Goal: Task Accomplishment & Management: Manage account settings

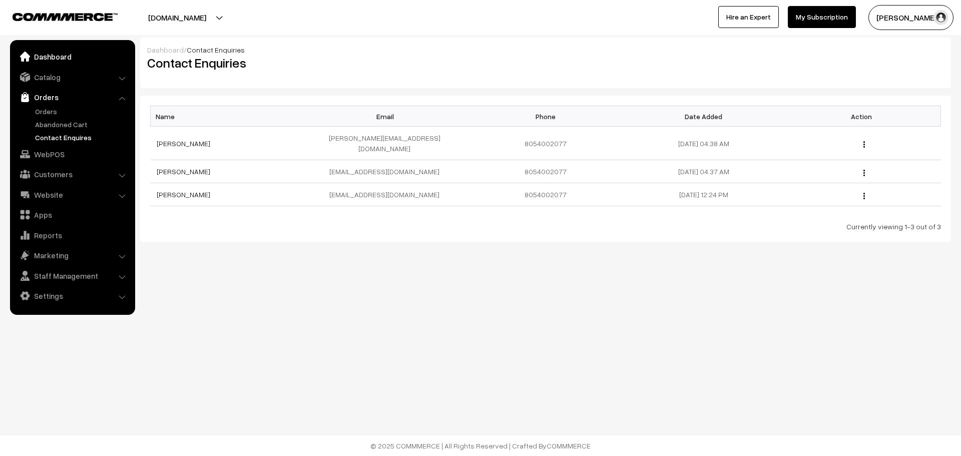
click at [61, 63] on link "Dashboard" at bounding box center [72, 57] width 119 height 18
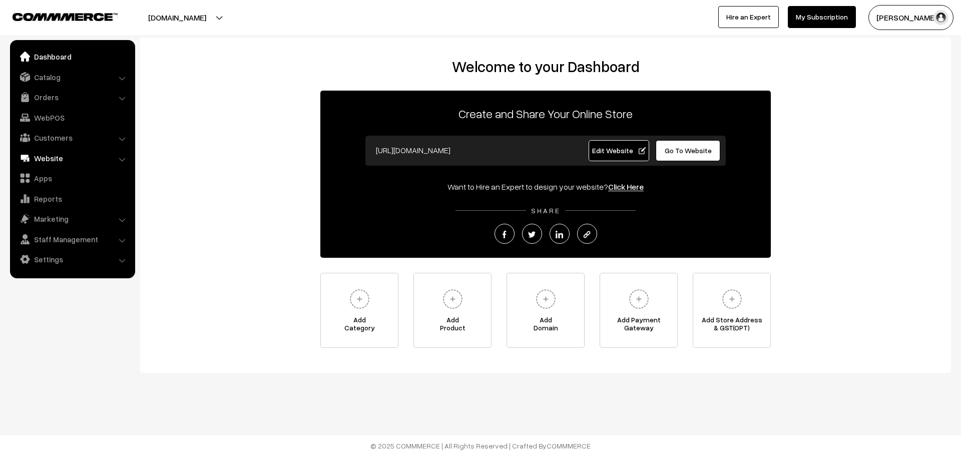
click at [95, 161] on link "Website" at bounding box center [72, 158] width 119 height 18
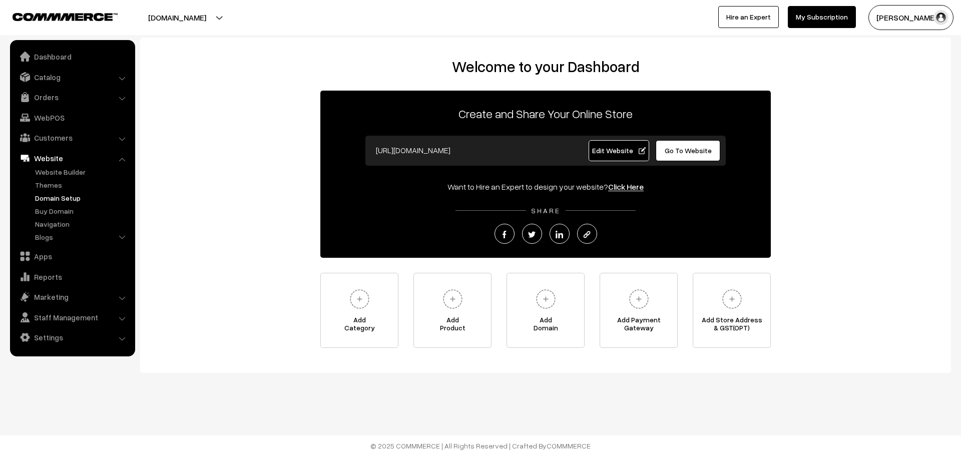
click at [71, 197] on link "Domain Setup" at bounding box center [82, 198] width 99 height 11
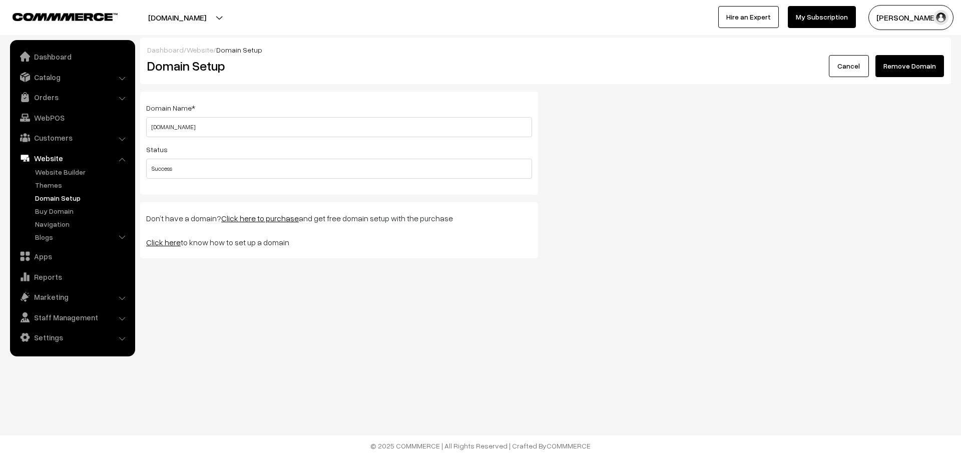
click at [924, 63] on button "Remove Domain" at bounding box center [910, 66] width 69 height 22
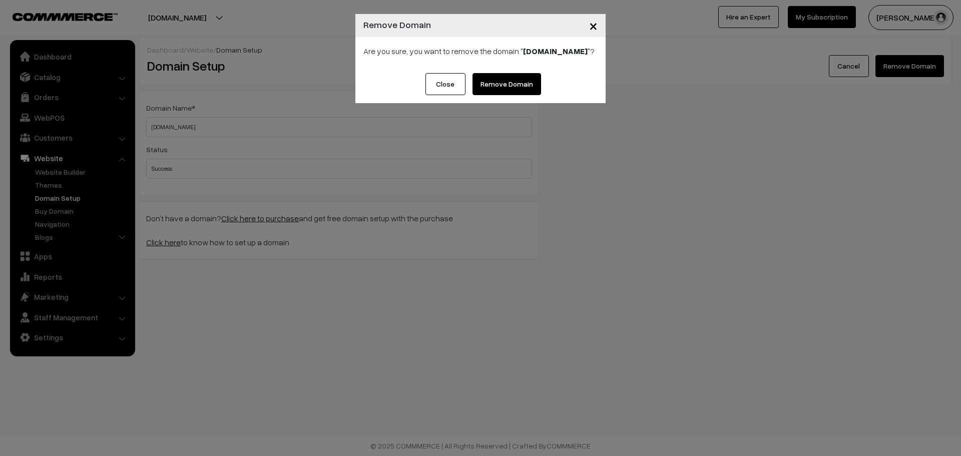
click at [489, 79] on link "Remove Domain" at bounding box center [507, 84] width 69 height 22
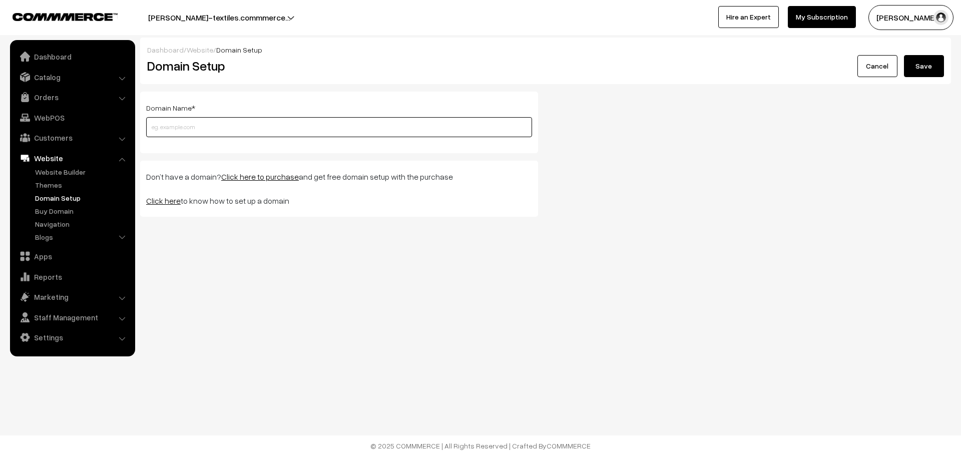
click at [192, 133] on input "text" at bounding box center [339, 127] width 386 height 20
type input "[DOMAIN_NAME]"
click at [930, 63] on button "Save" at bounding box center [924, 66] width 40 height 22
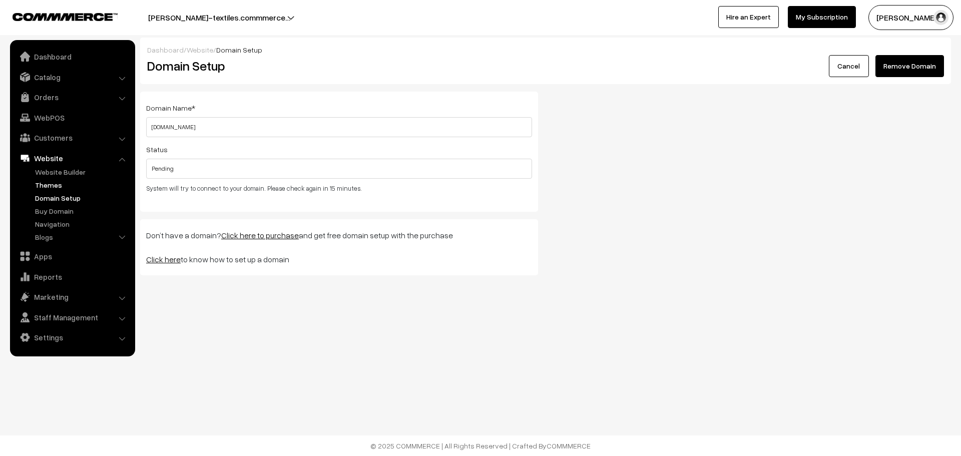
click at [50, 183] on link "Themes" at bounding box center [82, 185] width 99 height 11
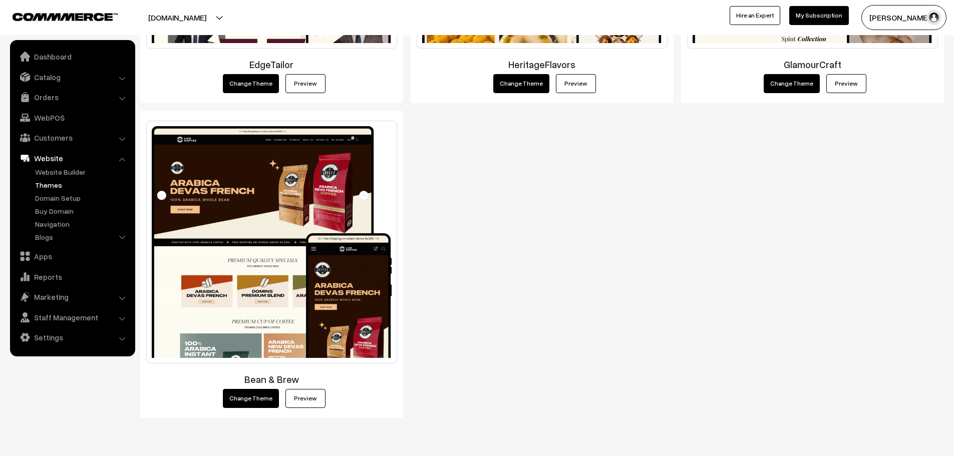
scroll to position [2042, 0]
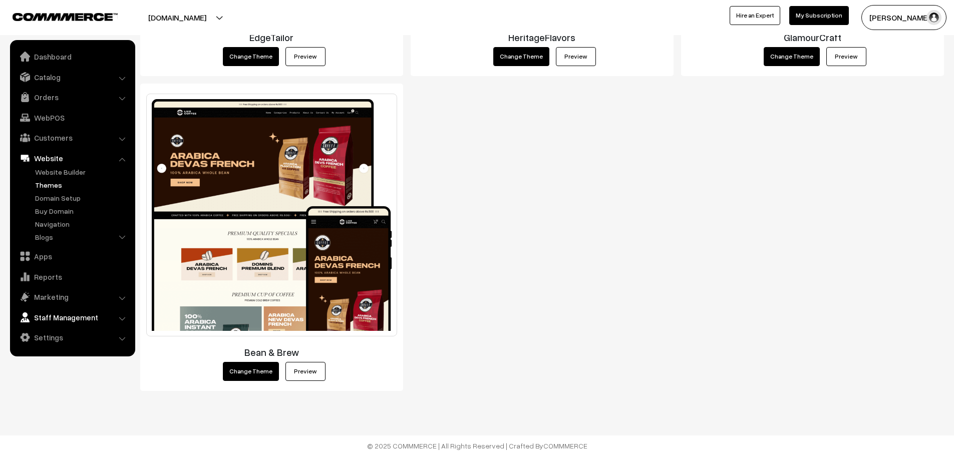
click at [61, 319] on link "Staff Management" at bounding box center [72, 317] width 119 height 18
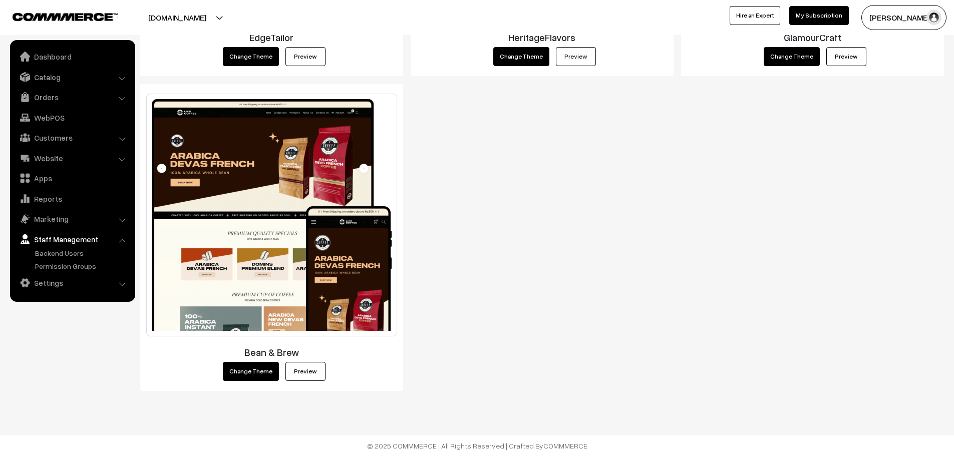
click at [69, 242] on link "Staff Management" at bounding box center [72, 239] width 119 height 18
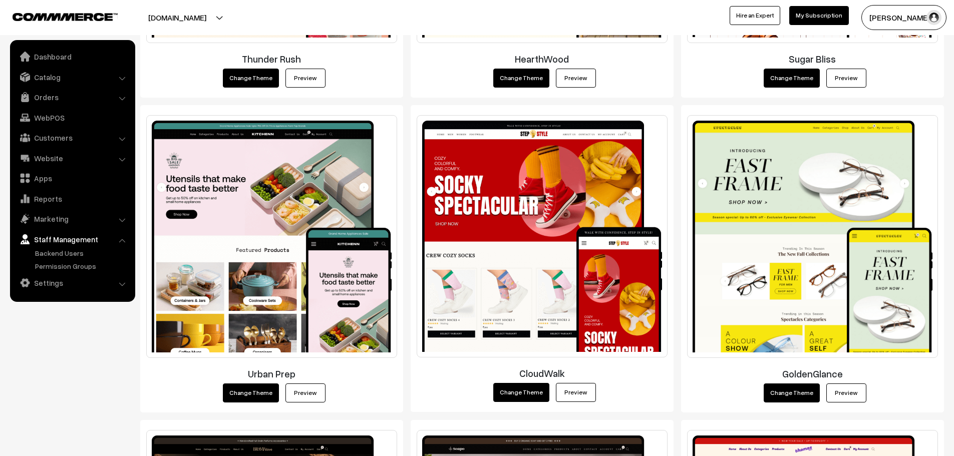
scroll to position [440, 0]
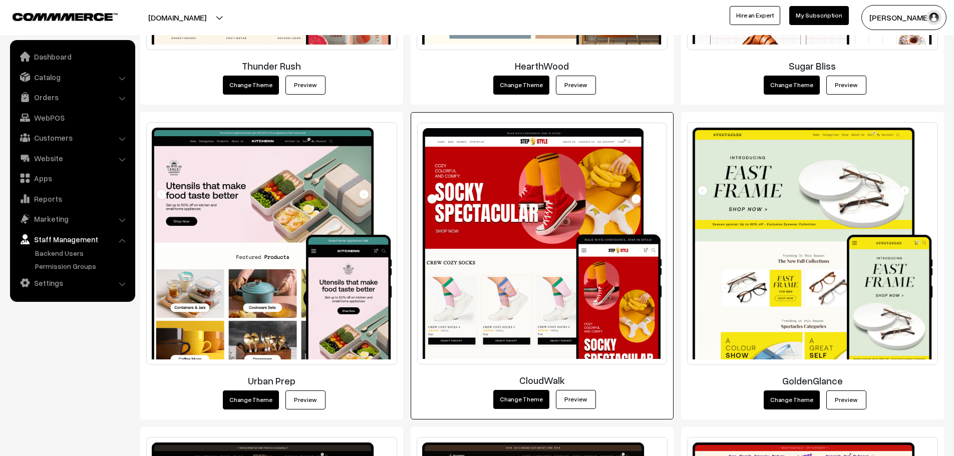
click at [579, 403] on link "Preview" at bounding box center [576, 399] width 40 height 19
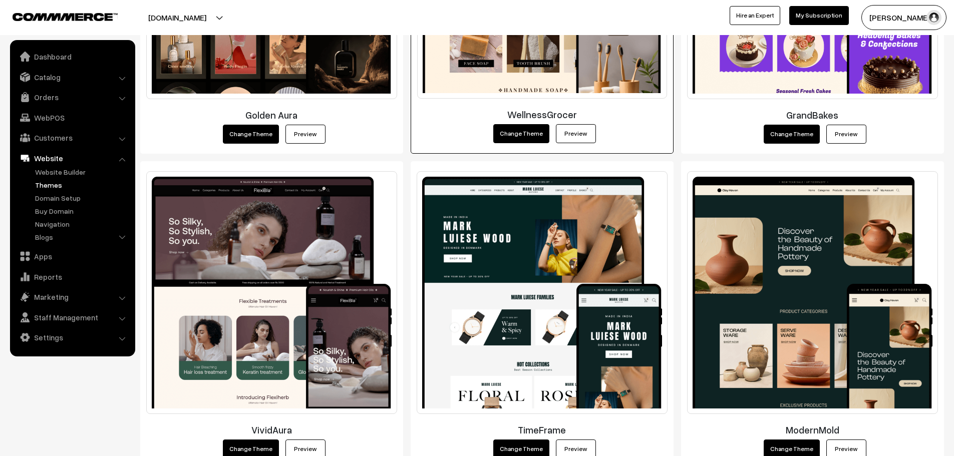
scroll to position [1022, 0]
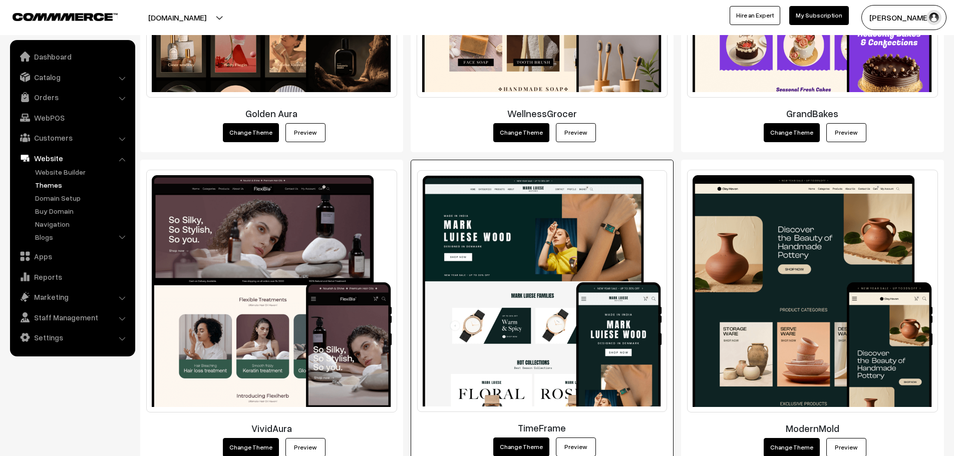
click at [584, 446] on link "Preview" at bounding box center [576, 447] width 40 height 19
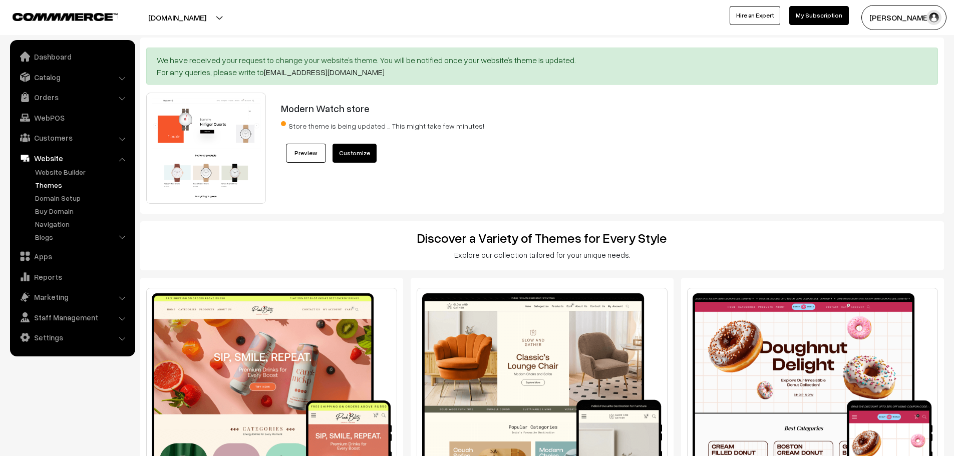
click at [299, 145] on link "Preview" at bounding box center [306, 153] width 40 height 19
click at [353, 150] on link "Customize" at bounding box center [354, 153] width 44 height 19
click at [53, 51] on link "Dashboard" at bounding box center [72, 57] width 119 height 18
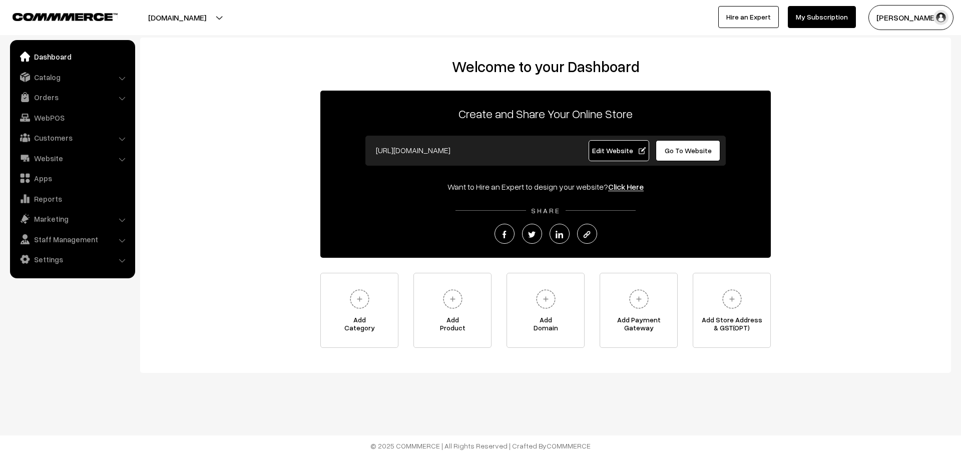
click at [689, 151] on span "Go To Website" at bounding box center [688, 150] width 47 height 9
click at [689, 153] on span "Go To Website" at bounding box center [688, 150] width 47 height 9
click at [178, 15] on button "[DOMAIN_NAME]" at bounding box center [177, 17] width 128 height 25
click at [56, 165] on link "Website" at bounding box center [72, 158] width 119 height 18
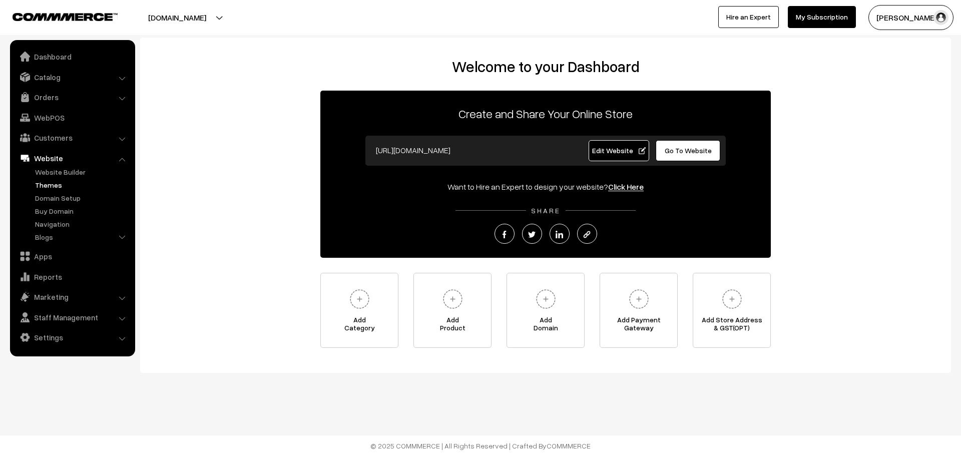
click at [54, 183] on link "Themes" at bounding box center [82, 185] width 99 height 11
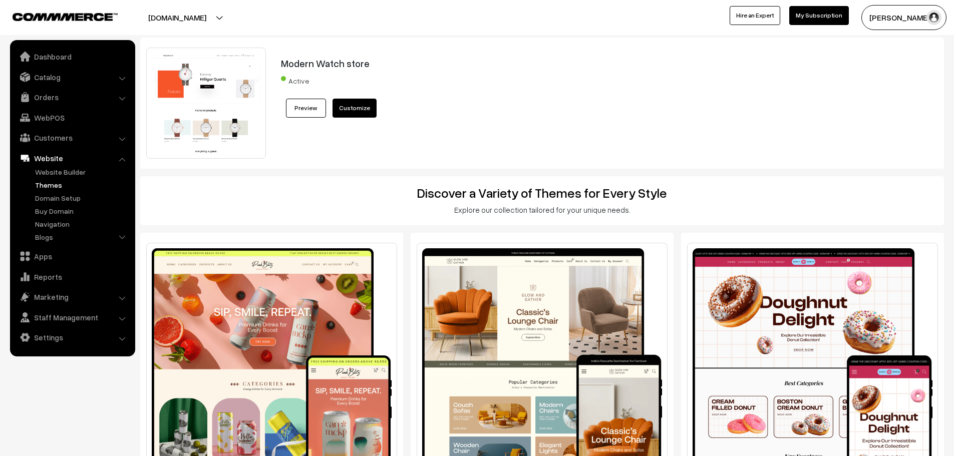
click at [299, 112] on link "Preview" at bounding box center [306, 108] width 40 height 19
click at [357, 107] on link "Customize" at bounding box center [354, 108] width 44 height 19
click at [160, 22] on button "[DOMAIN_NAME]" at bounding box center [177, 17] width 128 height 25
click at [71, 50] on link "Dashboard" at bounding box center [72, 57] width 119 height 18
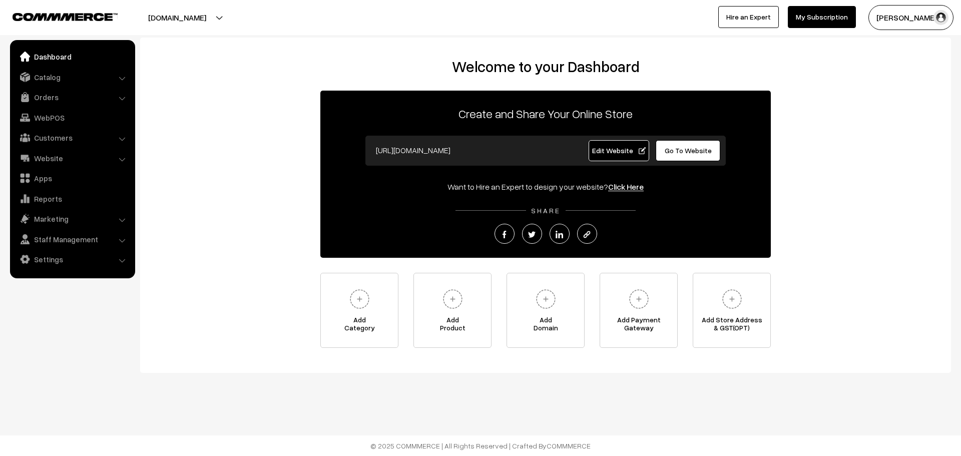
click at [924, 40] on div "Welcome to your Dashboard Create and Share Your Online Store https://jwvogue.co…" at bounding box center [545, 205] width 811 height 335
click at [922, 29] on button "[PERSON_NAME]" at bounding box center [911, 17] width 85 height 25
click at [70, 73] on link "Catalog" at bounding box center [72, 77] width 119 height 18
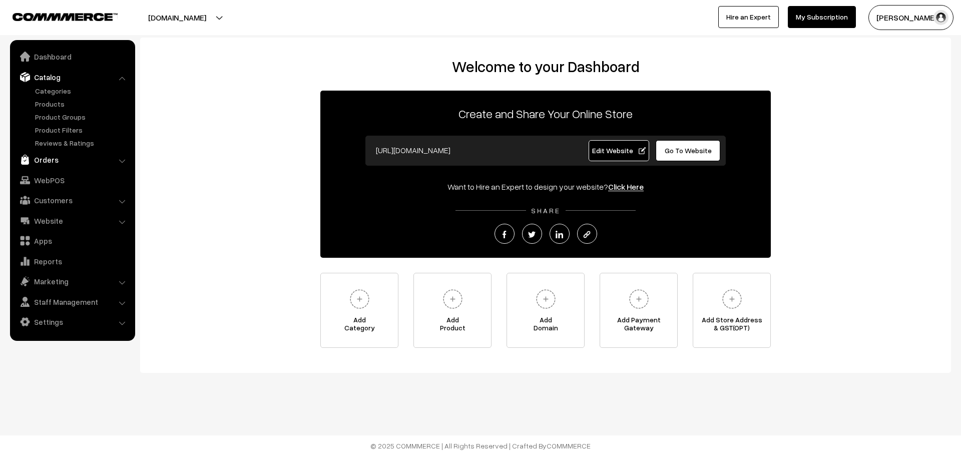
click at [113, 160] on link "Orders" at bounding box center [72, 160] width 119 height 18
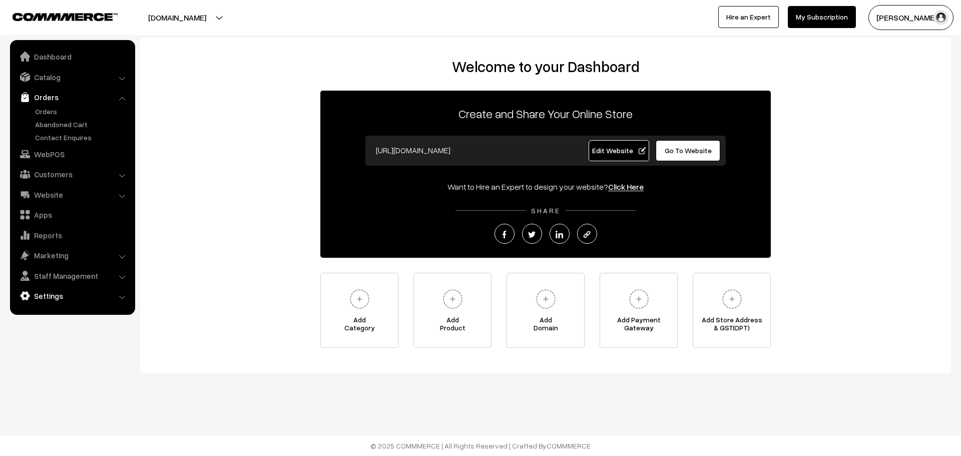
click at [71, 297] on link "Settings" at bounding box center [72, 296] width 119 height 18
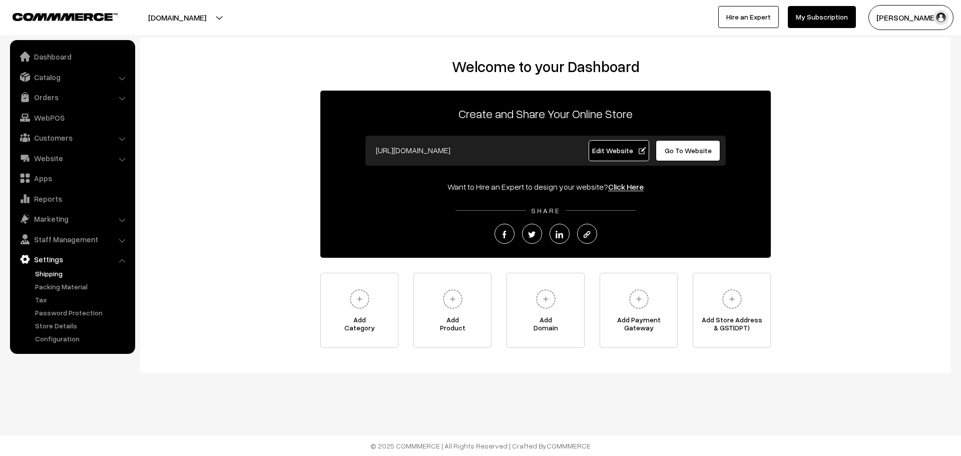
click at [56, 277] on link "Shipping" at bounding box center [82, 273] width 99 height 11
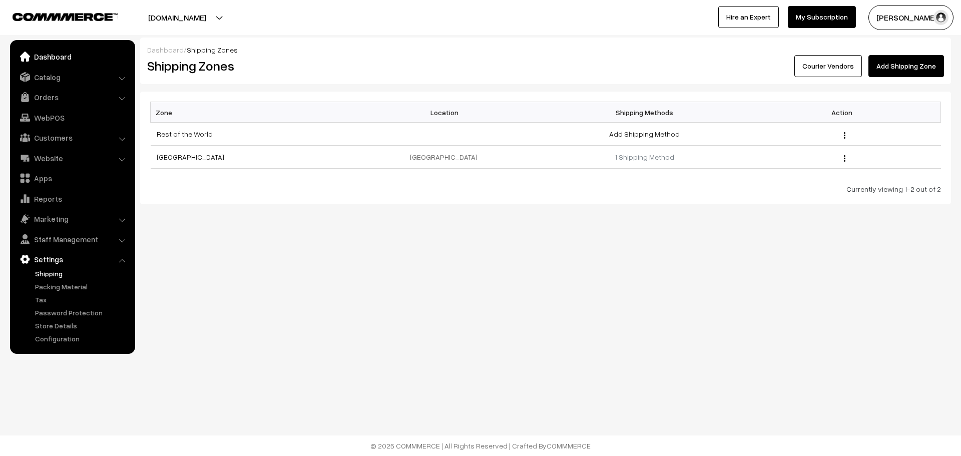
click at [43, 54] on link "Dashboard" at bounding box center [72, 57] width 119 height 18
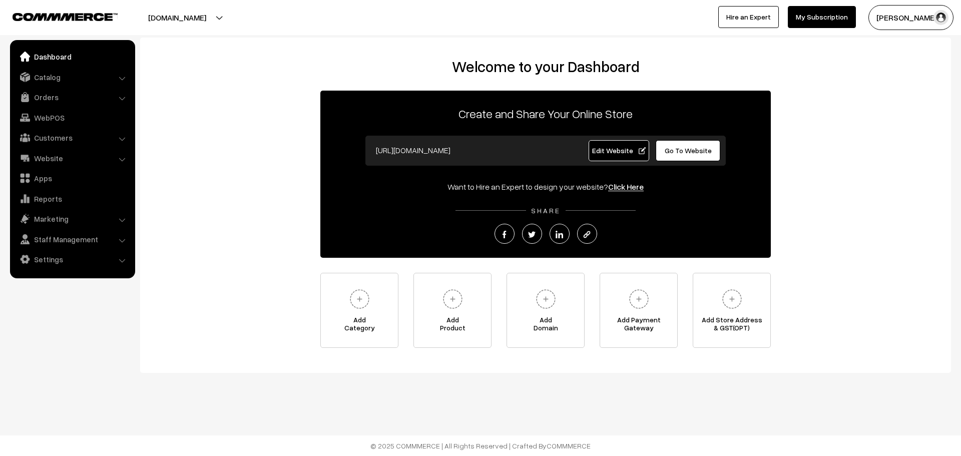
click at [672, 155] on link "Go To Website" at bounding box center [688, 150] width 65 height 21
click at [83, 264] on link "Settings" at bounding box center [72, 259] width 119 height 18
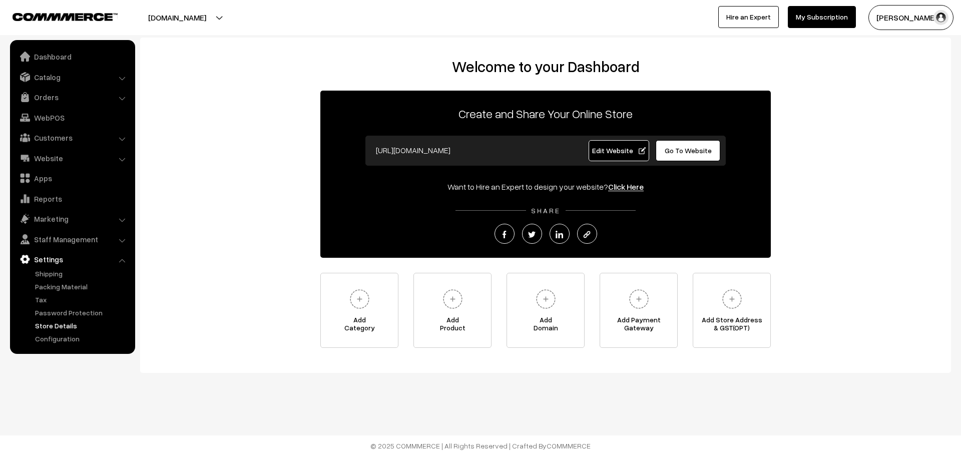
click at [69, 328] on link "Store Details" at bounding box center [82, 325] width 99 height 11
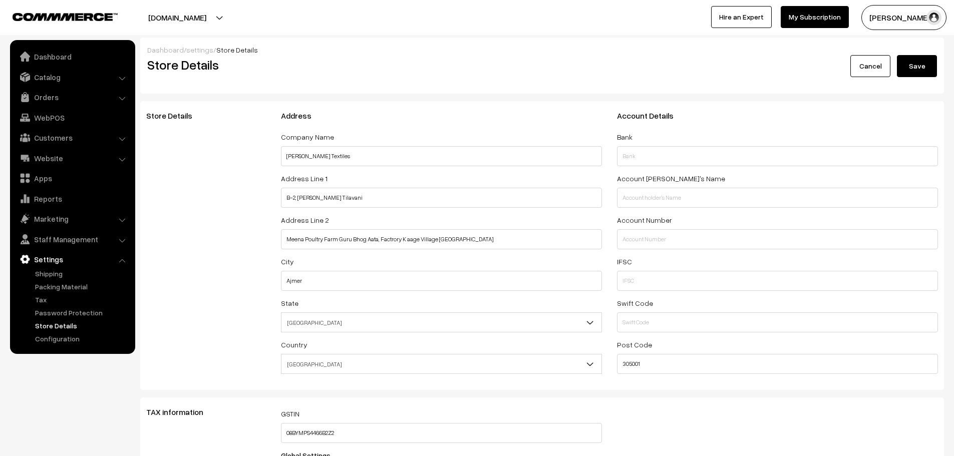
select select "99"
click at [867, 66] on link "Cancel" at bounding box center [870, 66] width 40 height 22
select select "99"
click at [57, 75] on link "Catalog" at bounding box center [72, 77] width 119 height 18
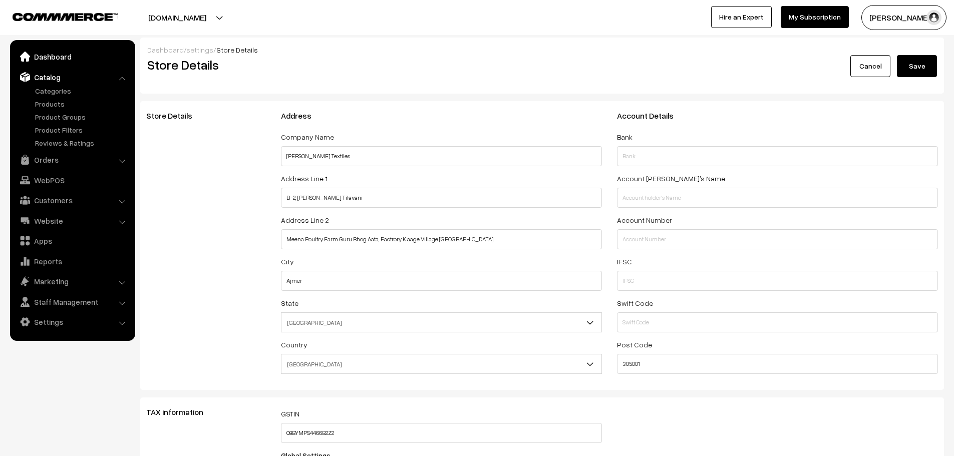
click at [53, 55] on link "Dashboard" at bounding box center [72, 57] width 119 height 18
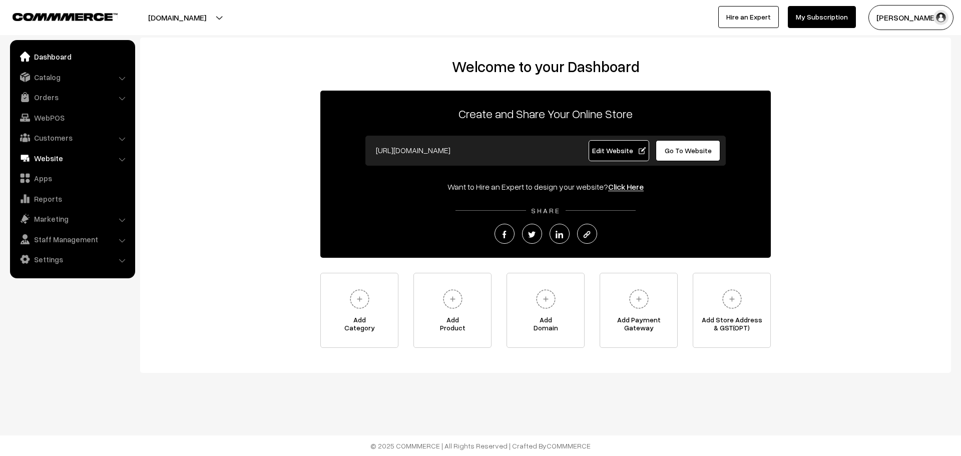
click at [57, 157] on link "Website" at bounding box center [72, 158] width 119 height 18
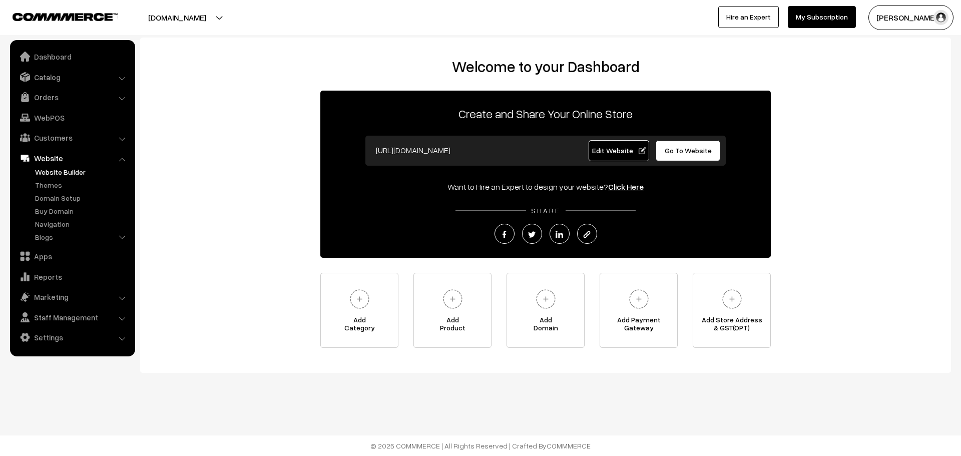
click at [52, 174] on link "Website Builder" at bounding box center [82, 172] width 99 height 11
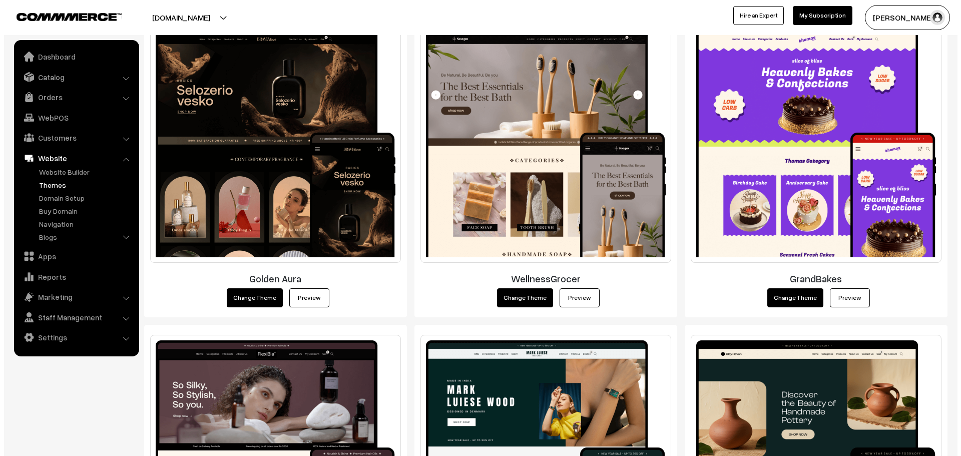
scroll to position [1051, 0]
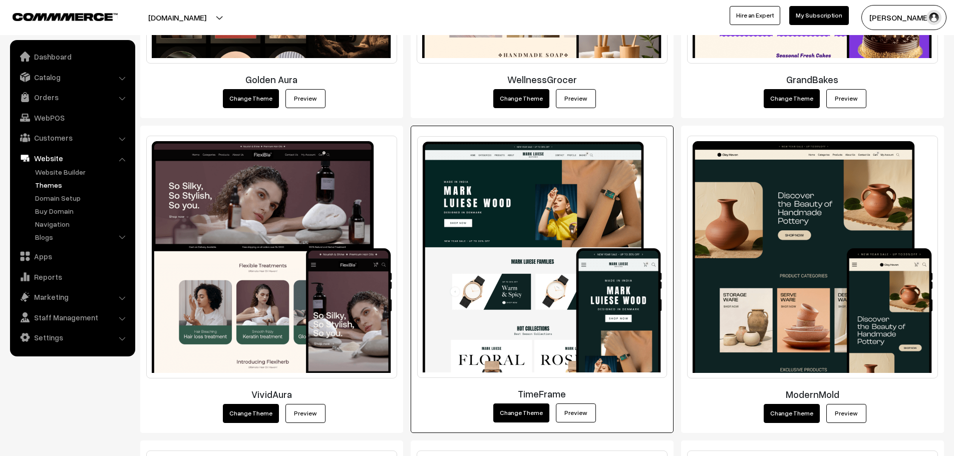
click at [513, 414] on button "Change Theme" at bounding box center [521, 412] width 56 height 19
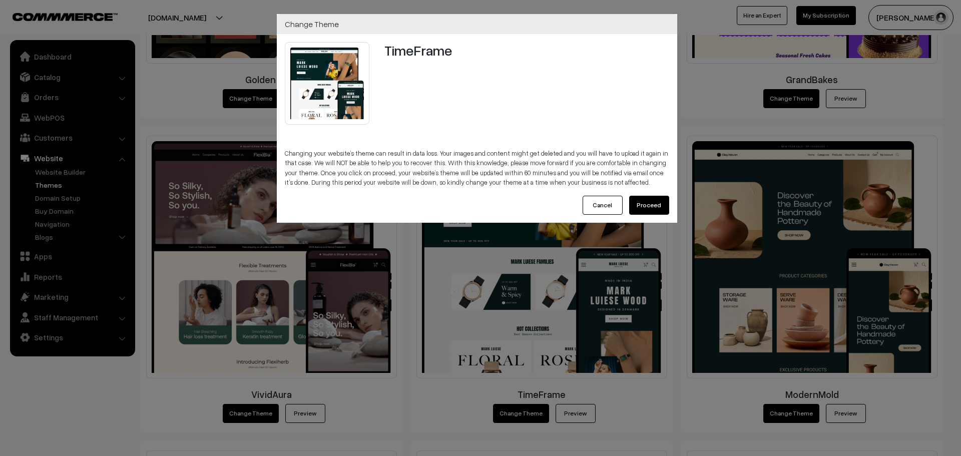
click at [647, 203] on button "Proceed" at bounding box center [649, 205] width 40 height 19
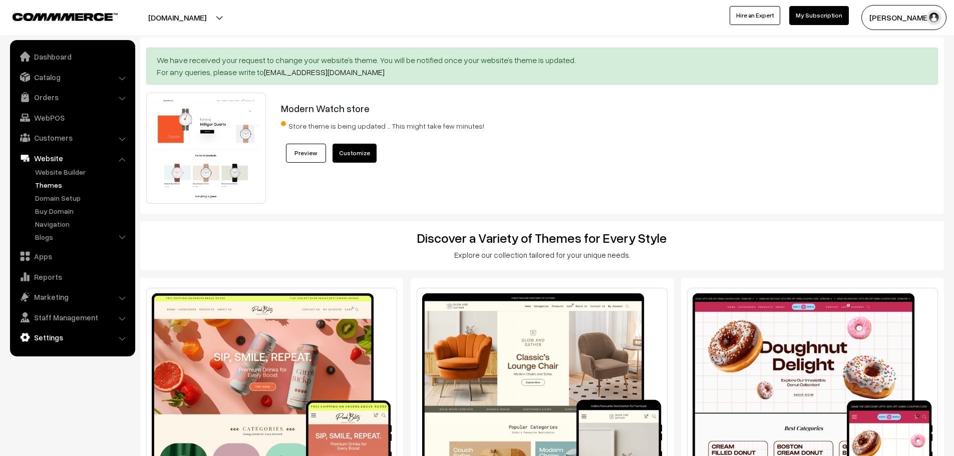
click at [51, 337] on link "Settings" at bounding box center [72, 337] width 119 height 18
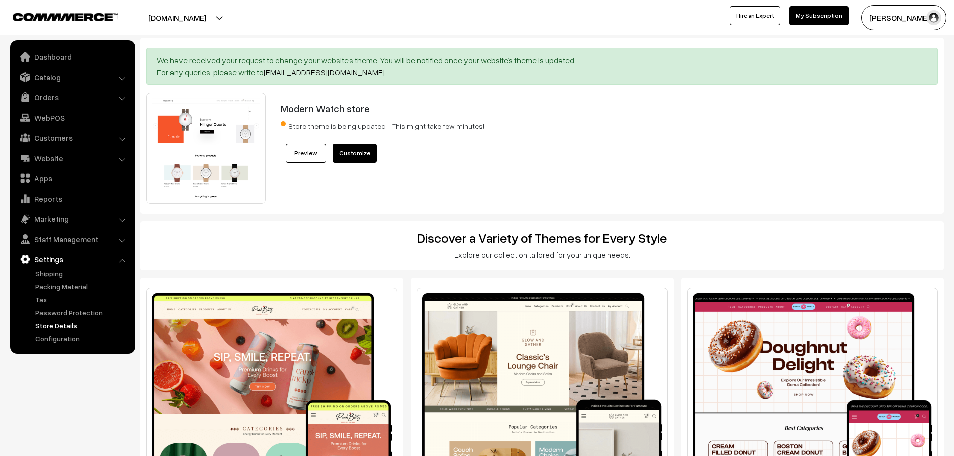
click at [63, 322] on link "Store Details" at bounding box center [82, 325] width 99 height 11
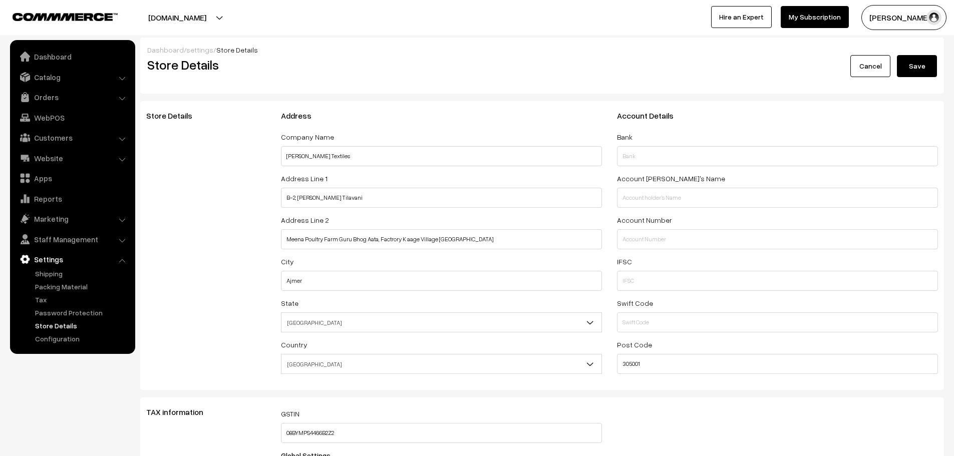
select select "99"
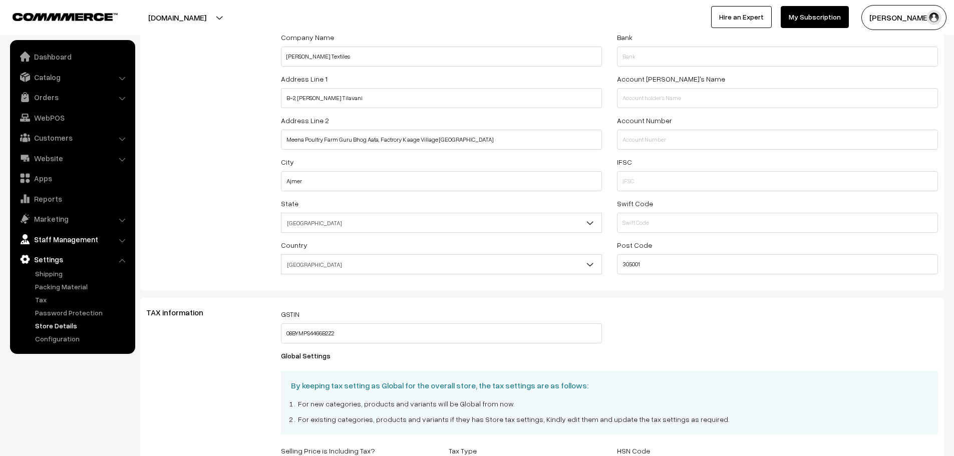
scroll to position [56, 0]
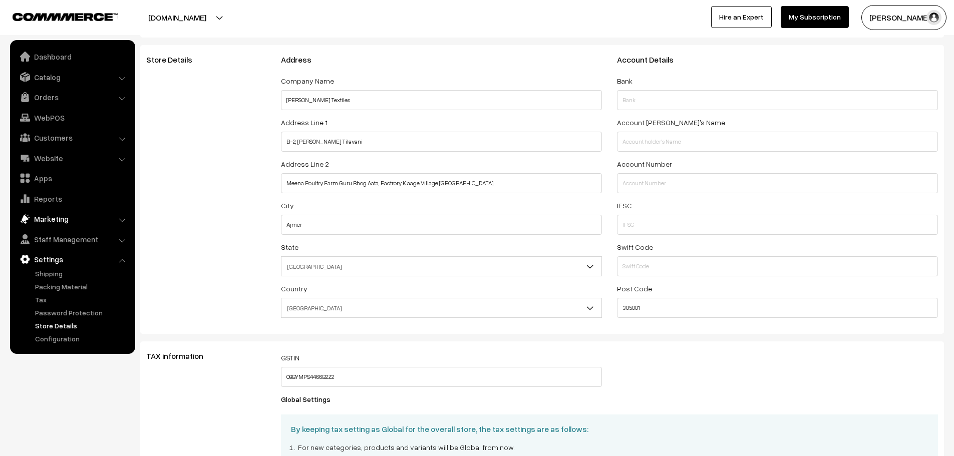
click at [63, 215] on link "Marketing" at bounding box center [72, 219] width 119 height 18
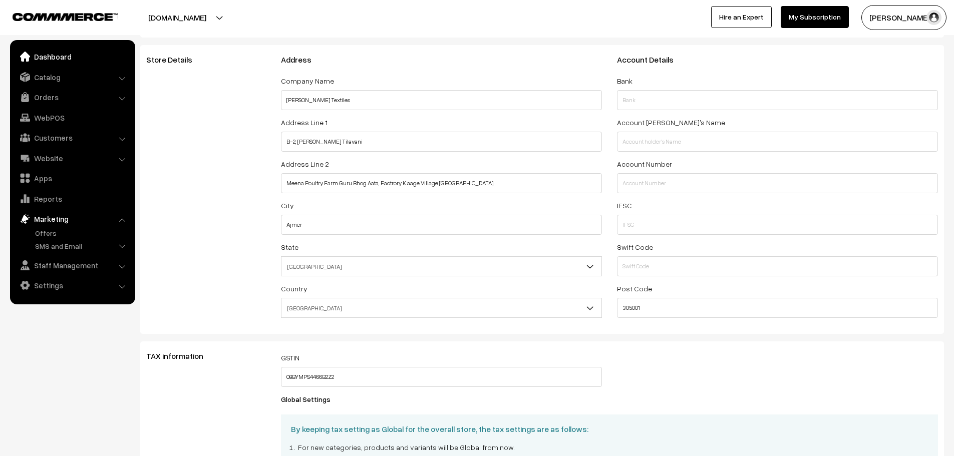
click at [51, 60] on link "Dashboard" at bounding box center [72, 57] width 119 height 18
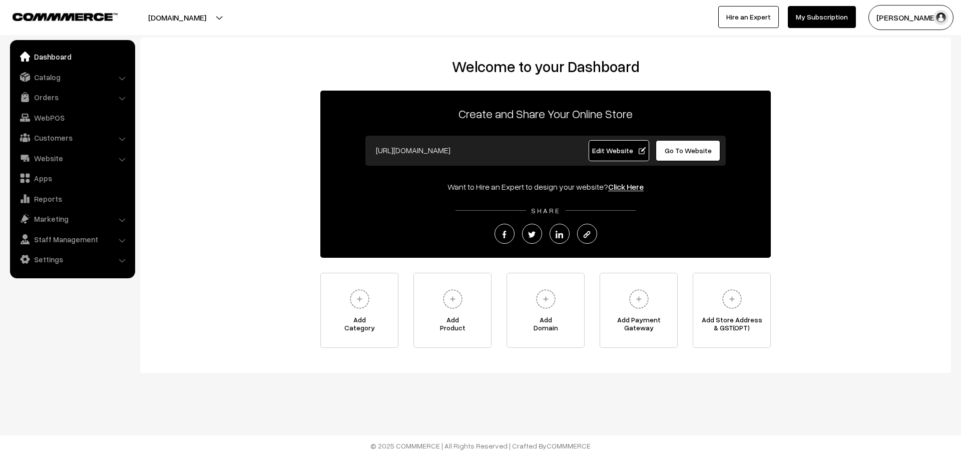
click at [704, 151] on span "Go To Website" at bounding box center [688, 150] width 47 height 9
click at [57, 152] on link "Website" at bounding box center [72, 158] width 119 height 18
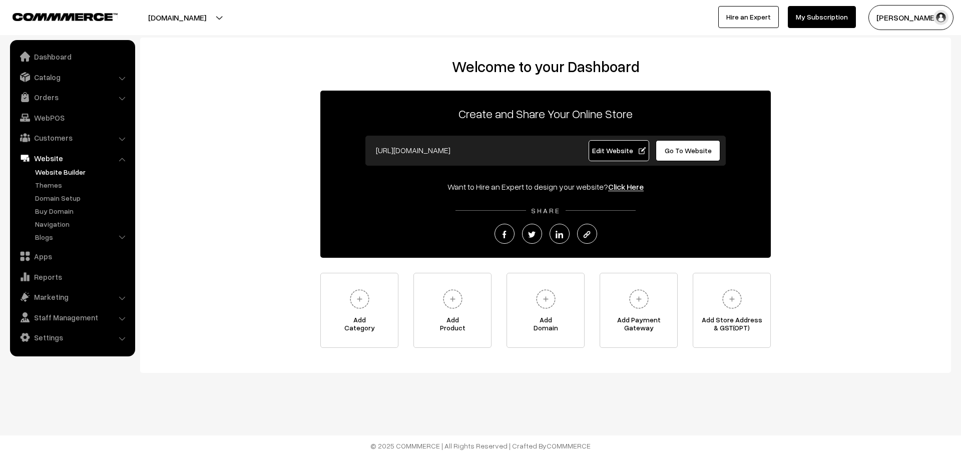
click at [68, 176] on link "Website Builder" at bounding box center [82, 172] width 99 height 11
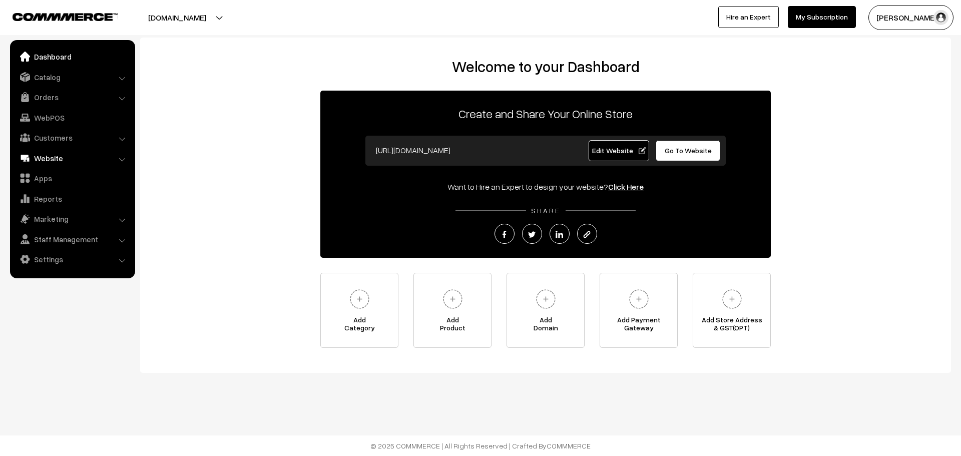
click at [67, 158] on link "Website" at bounding box center [72, 158] width 119 height 18
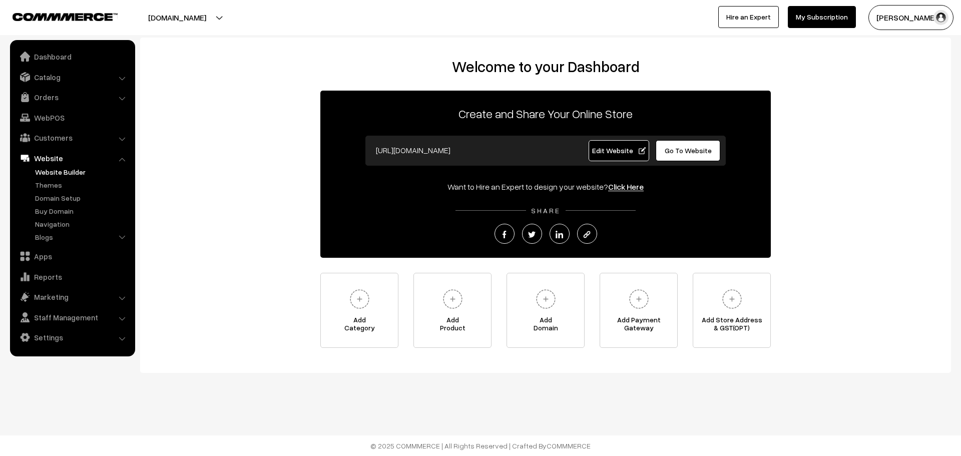
click at [51, 172] on link "Website Builder" at bounding box center [82, 172] width 99 height 11
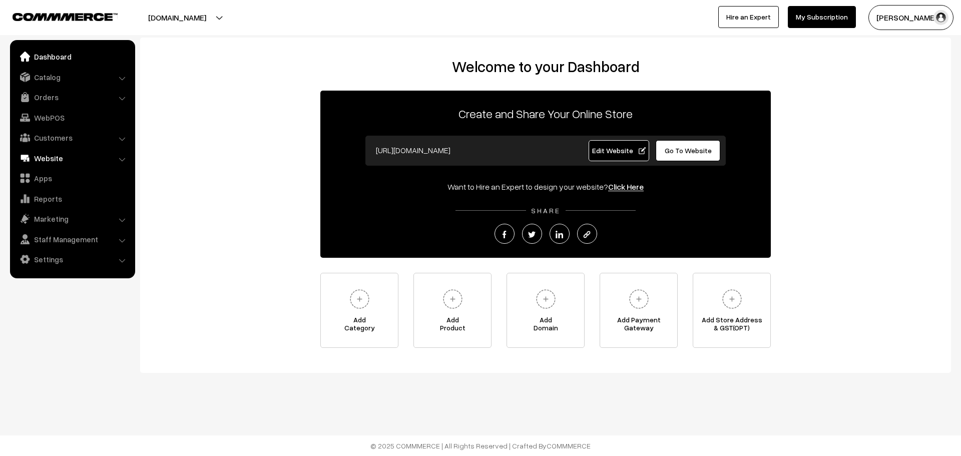
click at [65, 154] on link "Website" at bounding box center [72, 158] width 119 height 18
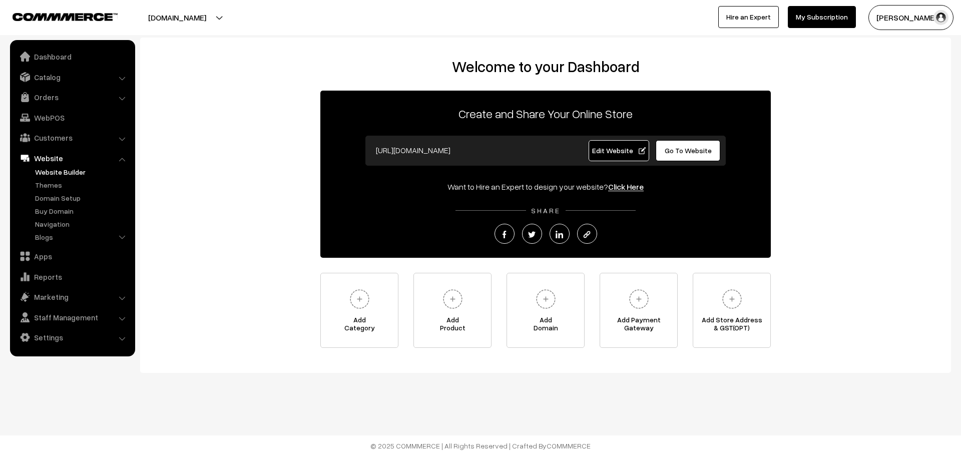
click at [60, 172] on link "Website Builder" at bounding box center [82, 172] width 99 height 11
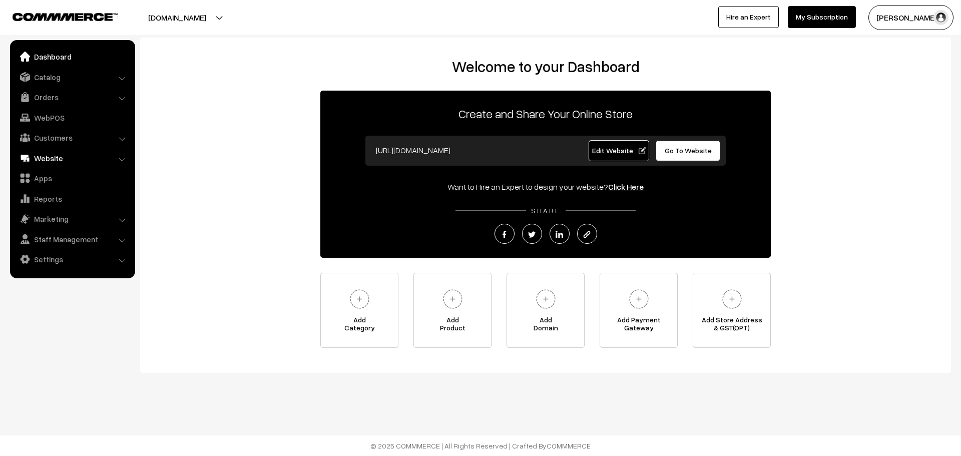
click at [54, 163] on link "Website" at bounding box center [72, 158] width 119 height 18
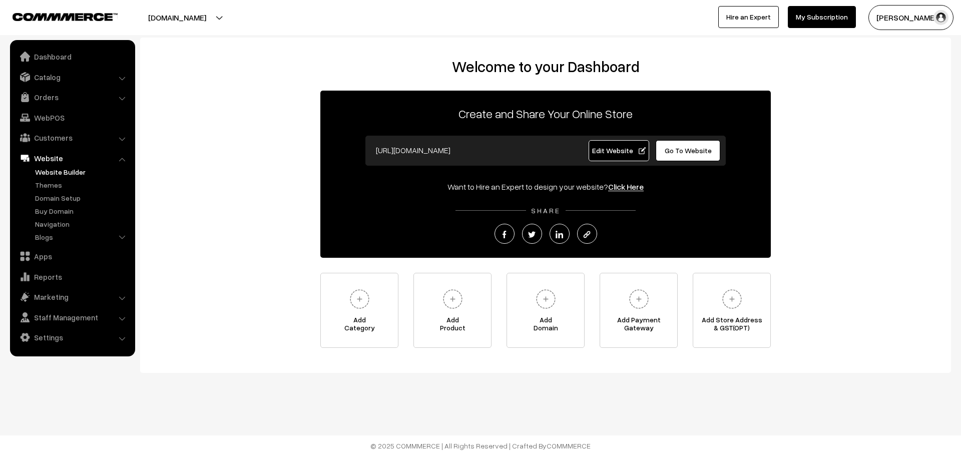
click at [63, 175] on link "Website Builder" at bounding box center [82, 172] width 99 height 11
